Goal: Task Accomplishment & Management: Complete application form

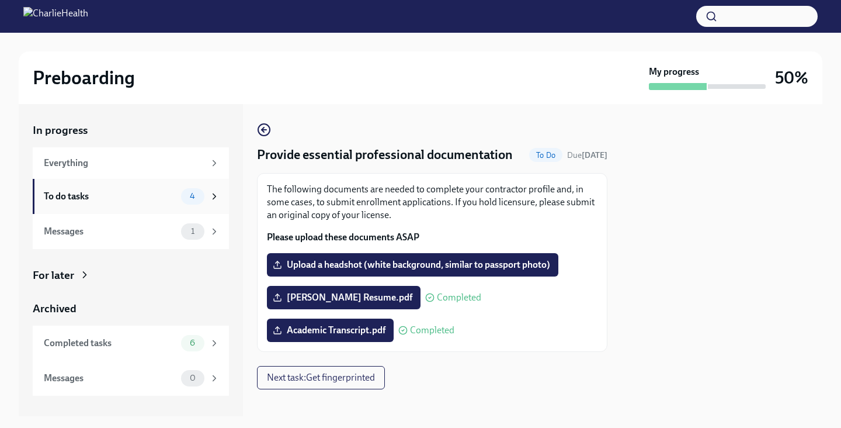
click at [123, 190] on div "To do tasks" at bounding box center [110, 196] width 133 height 13
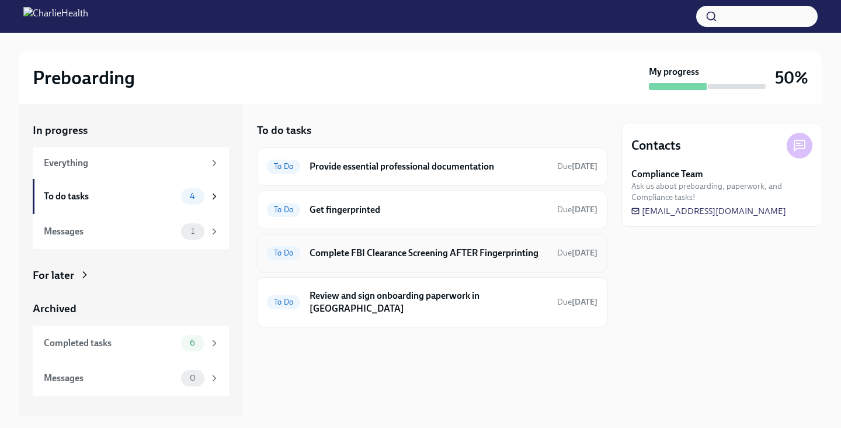
click at [370, 247] on h6 "Complete FBI Clearance Screening AFTER Fingerprinting" at bounding box center [429, 253] width 238 height 13
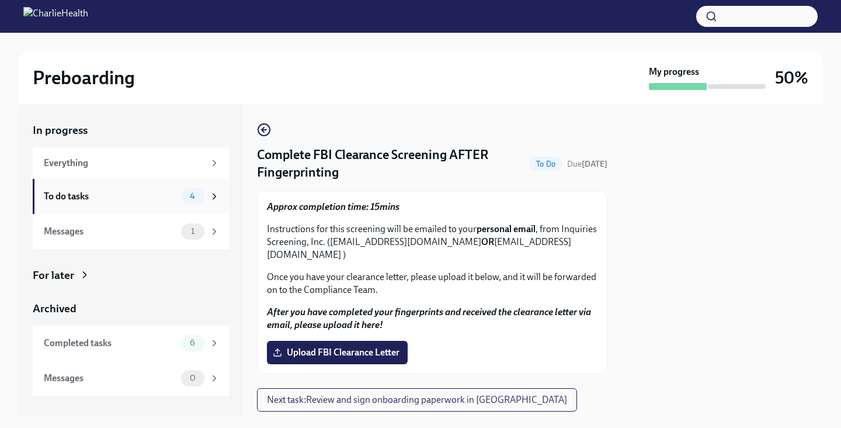
click at [142, 195] on div "To do tasks" at bounding box center [110, 196] width 133 height 13
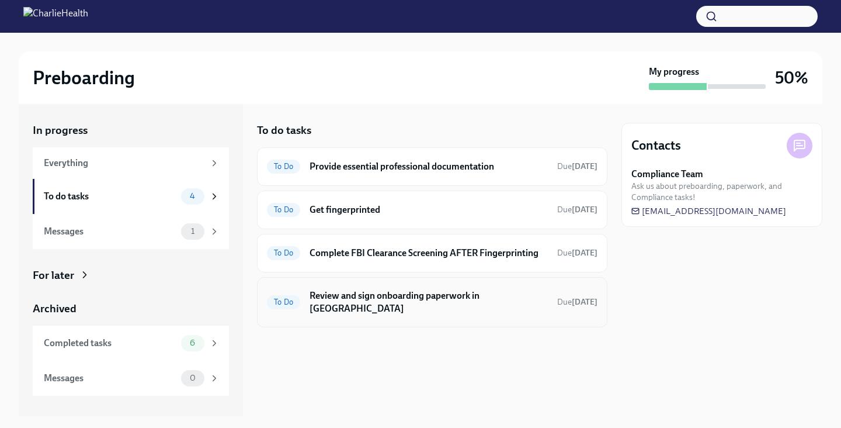
click at [378, 291] on h6 "Review and sign onboarding paperwork in [GEOGRAPHIC_DATA]" at bounding box center [429, 302] width 238 height 26
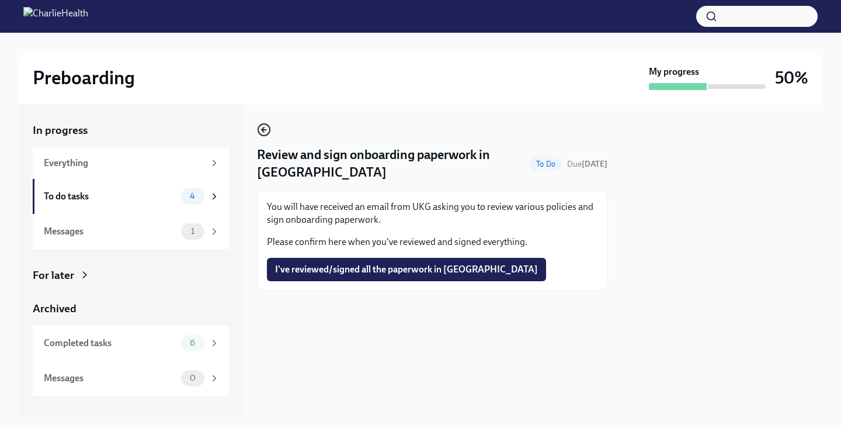
click at [268, 124] on circle "button" at bounding box center [264, 130] width 12 height 12
